Goal: Find specific page/section: Find specific page/section

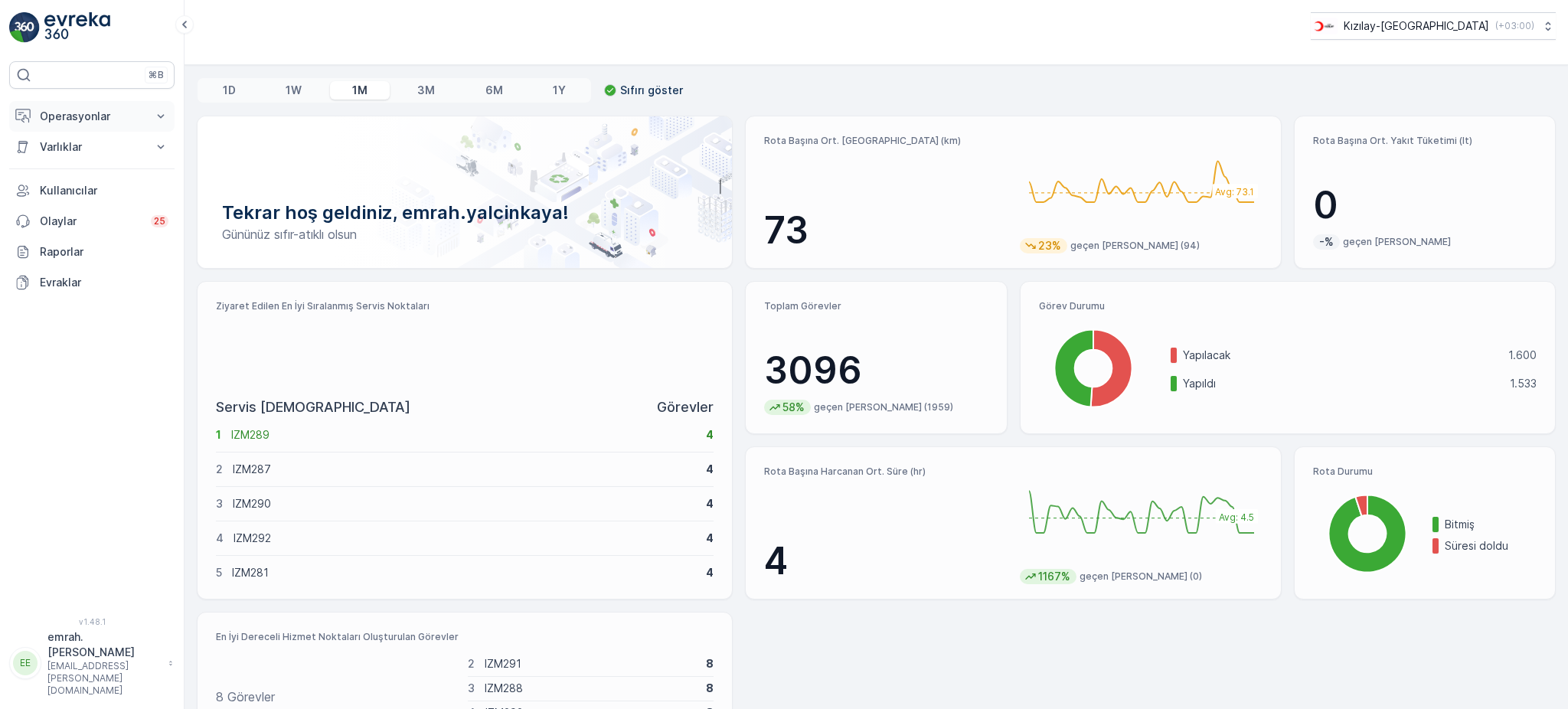
click at [127, 112] on p "Operasyonlar" at bounding box center [92, 116] width 104 height 15
click at [66, 138] on p "Rapor - Kızılay" at bounding box center [76, 142] width 74 height 15
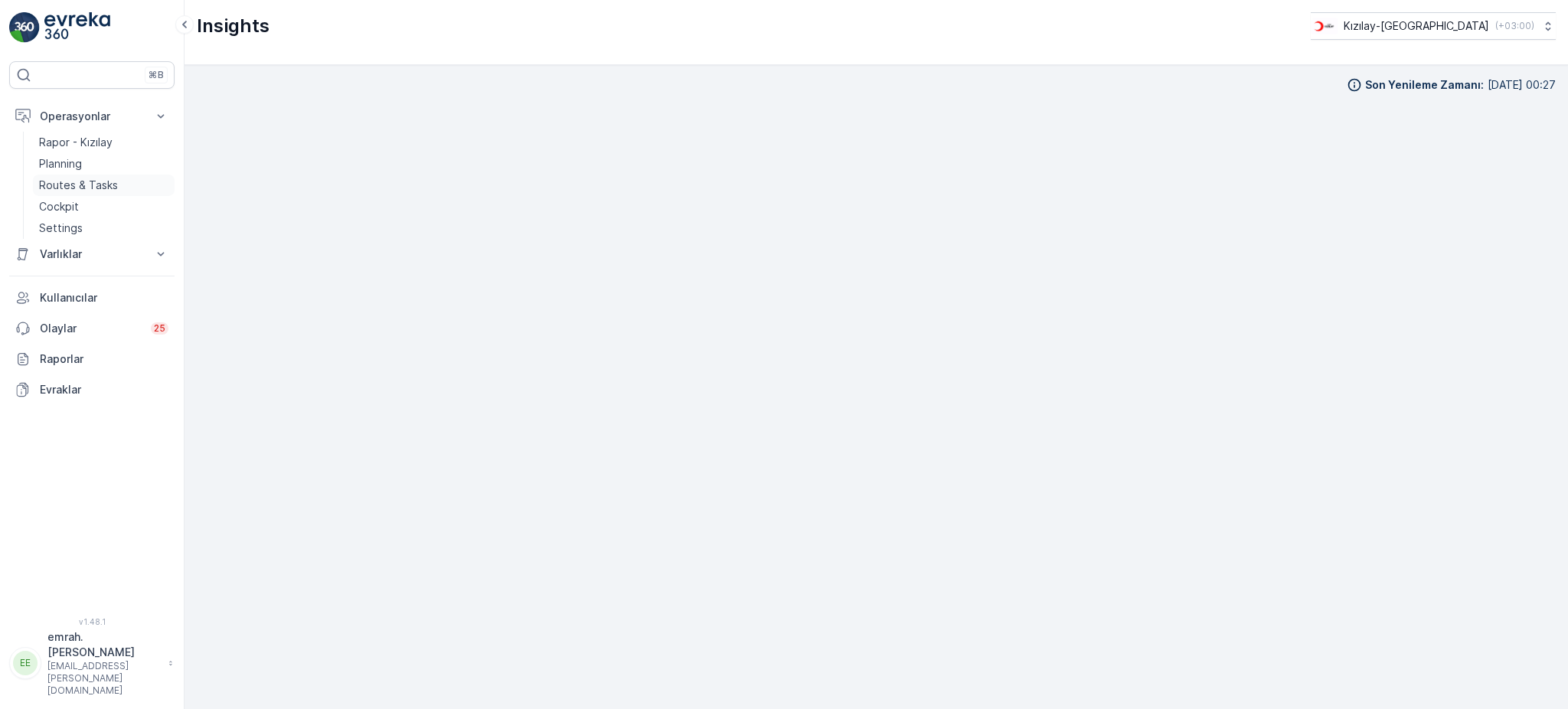
click at [95, 175] on link "Routes & Tasks" at bounding box center [104, 185] width 141 height 22
